Goal: Find specific page/section: Find specific page/section

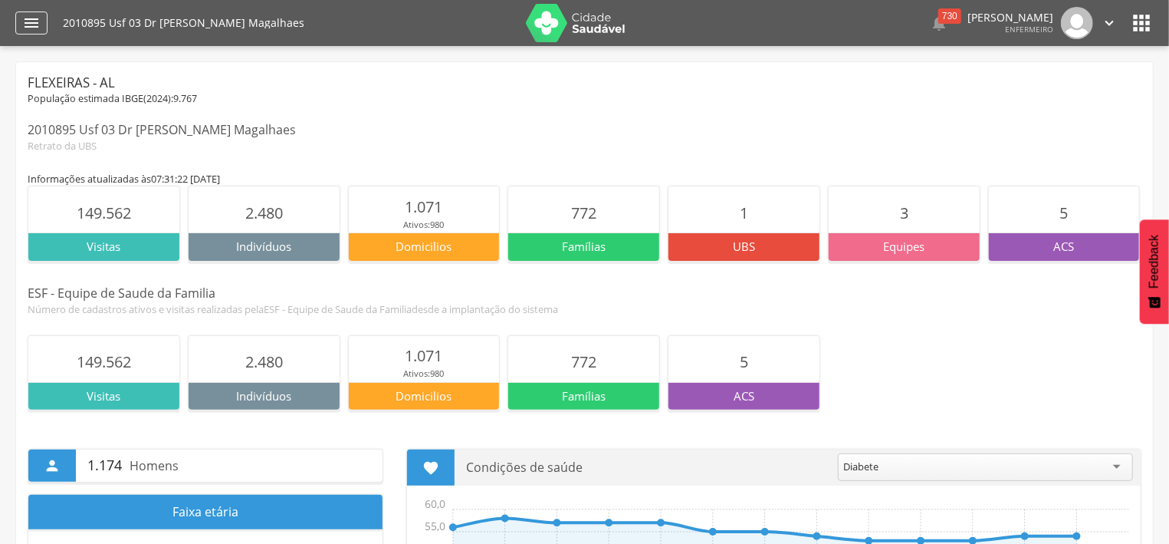
click at [42, 28] on div "" at bounding box center [31, 23] width 32 height 23
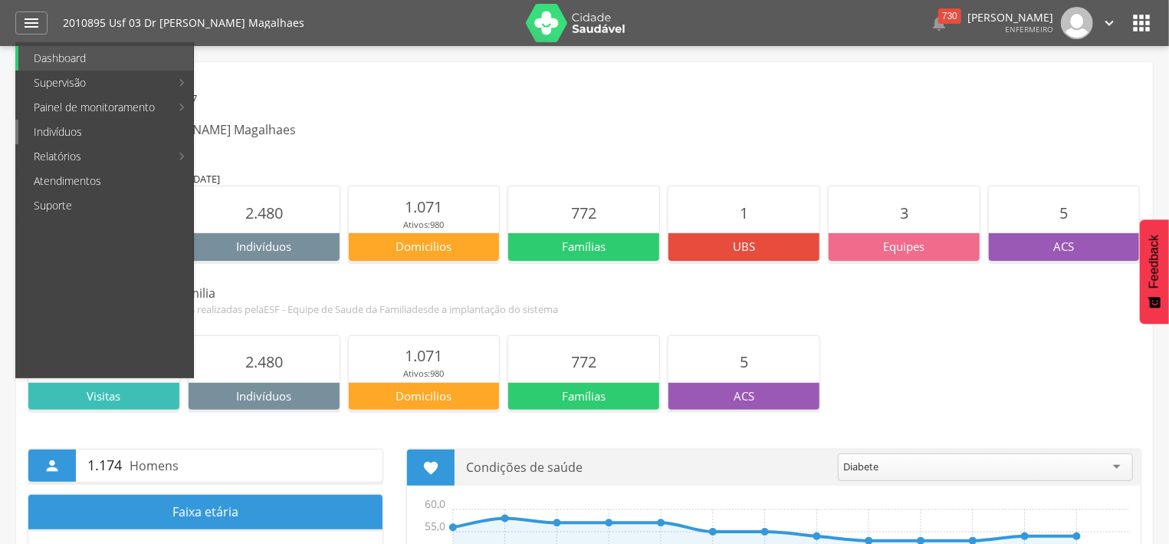
click at [100, 125] on link "Indivíduos" at bounding box center [105, 132] width 175 height 25
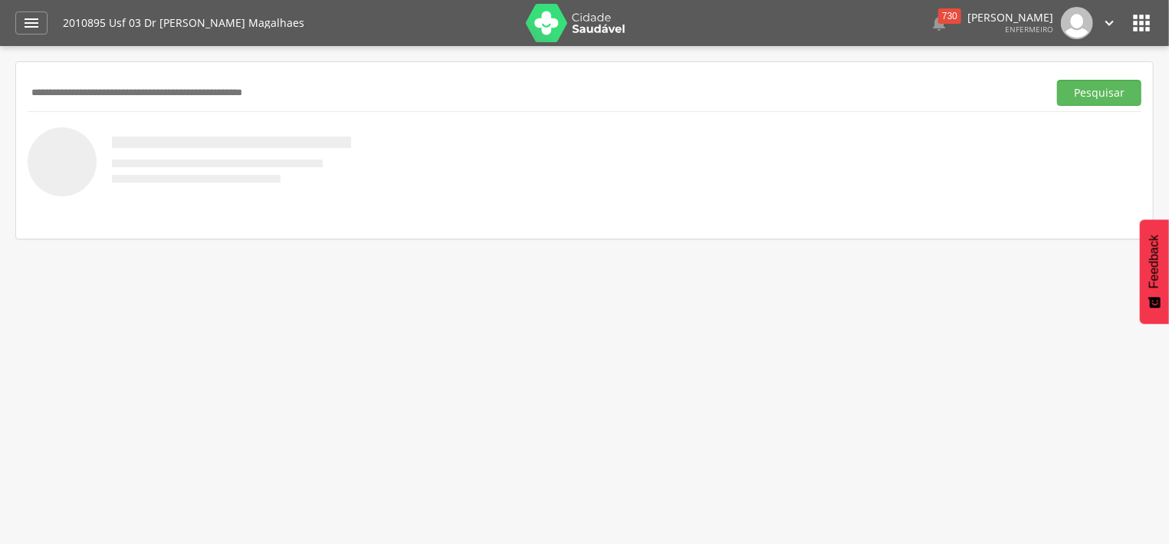
click at [203, 94] on input "text" at bounding box center [535, 93] width 1015 height 26
type input "**********"
click at [1074, 94] on button "Pesquisar" at bounding box center [1099, 93] width 84 height 26
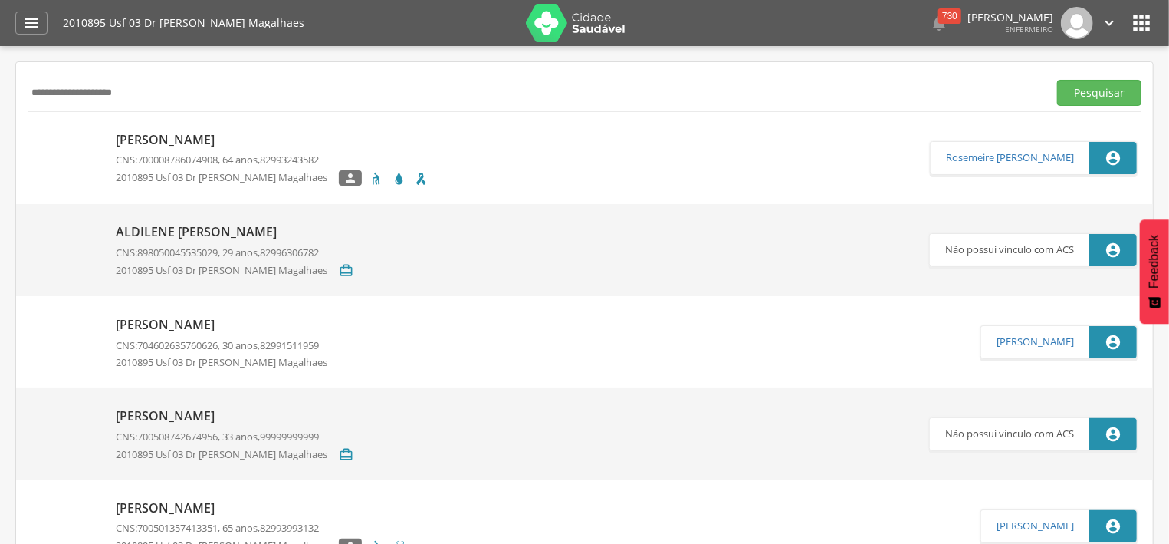
click at [552, 30] on img at bounding box center [576, 23] width 100 height 38
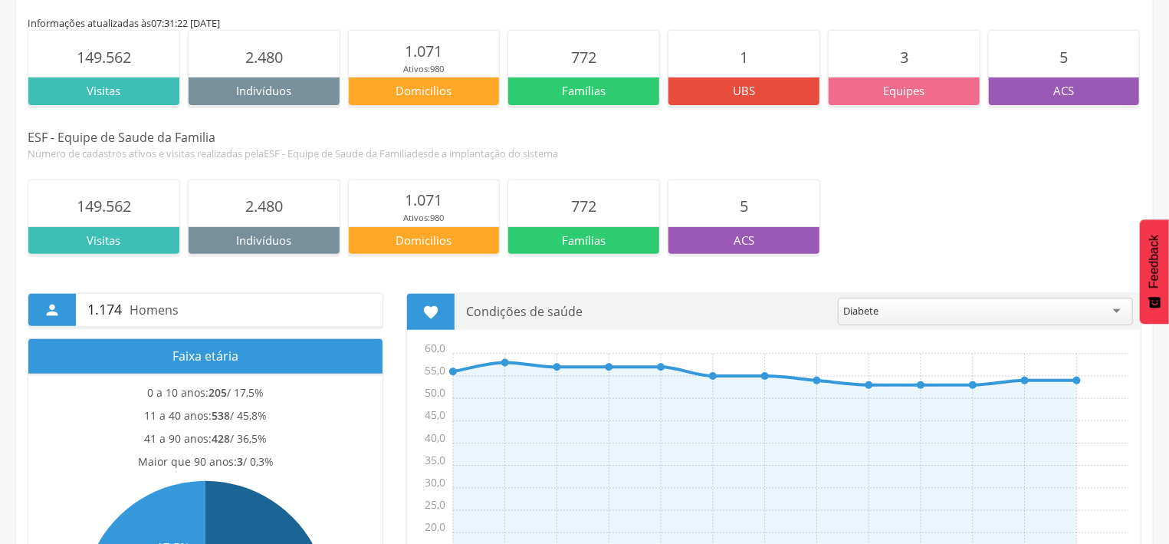
scroll to position [118, 0]
